Goal: Task Accomplishment & Management: Use online tool/utility

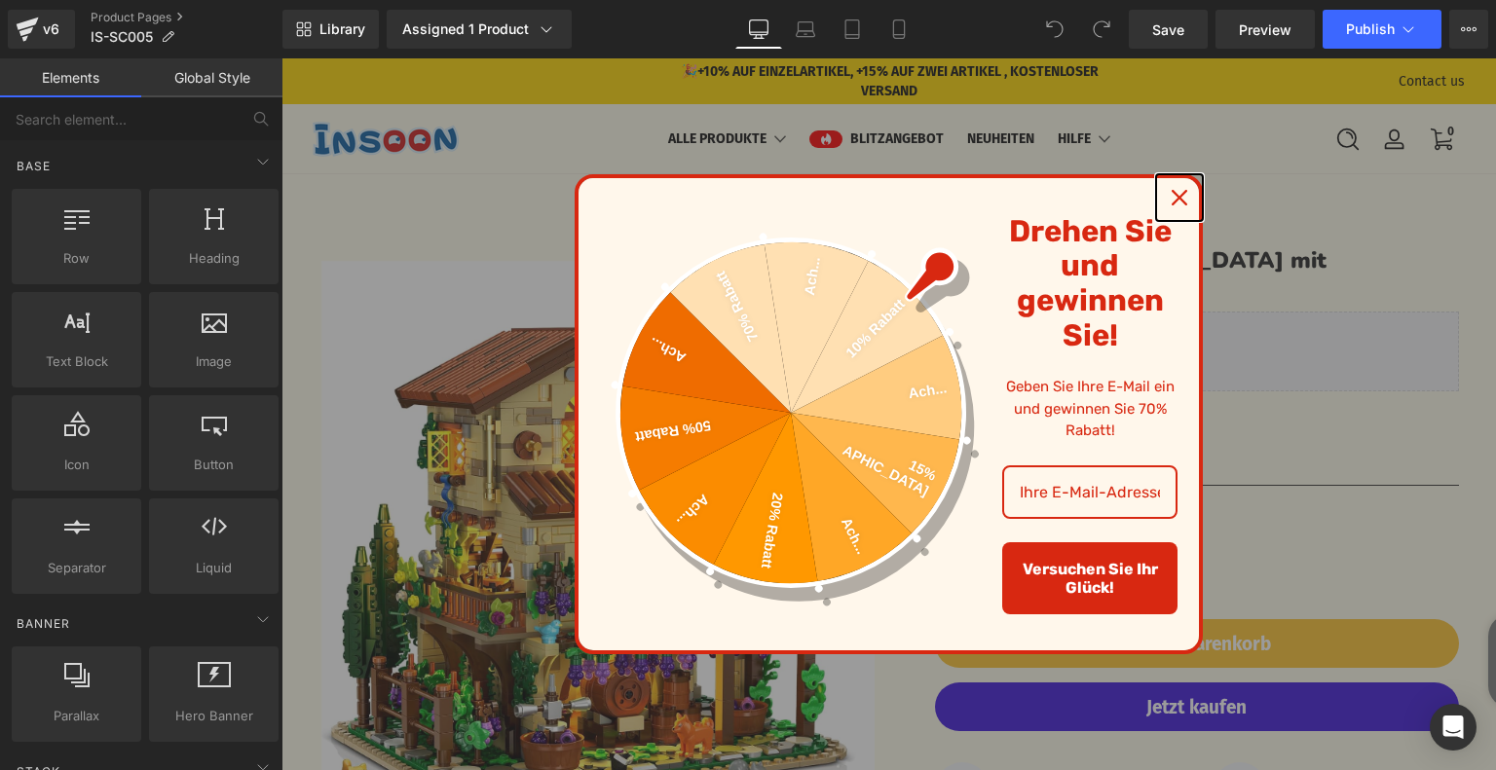
click at [1176, 198] on icon "close icon" at bounding box center [1179, 198] width 16 height 16
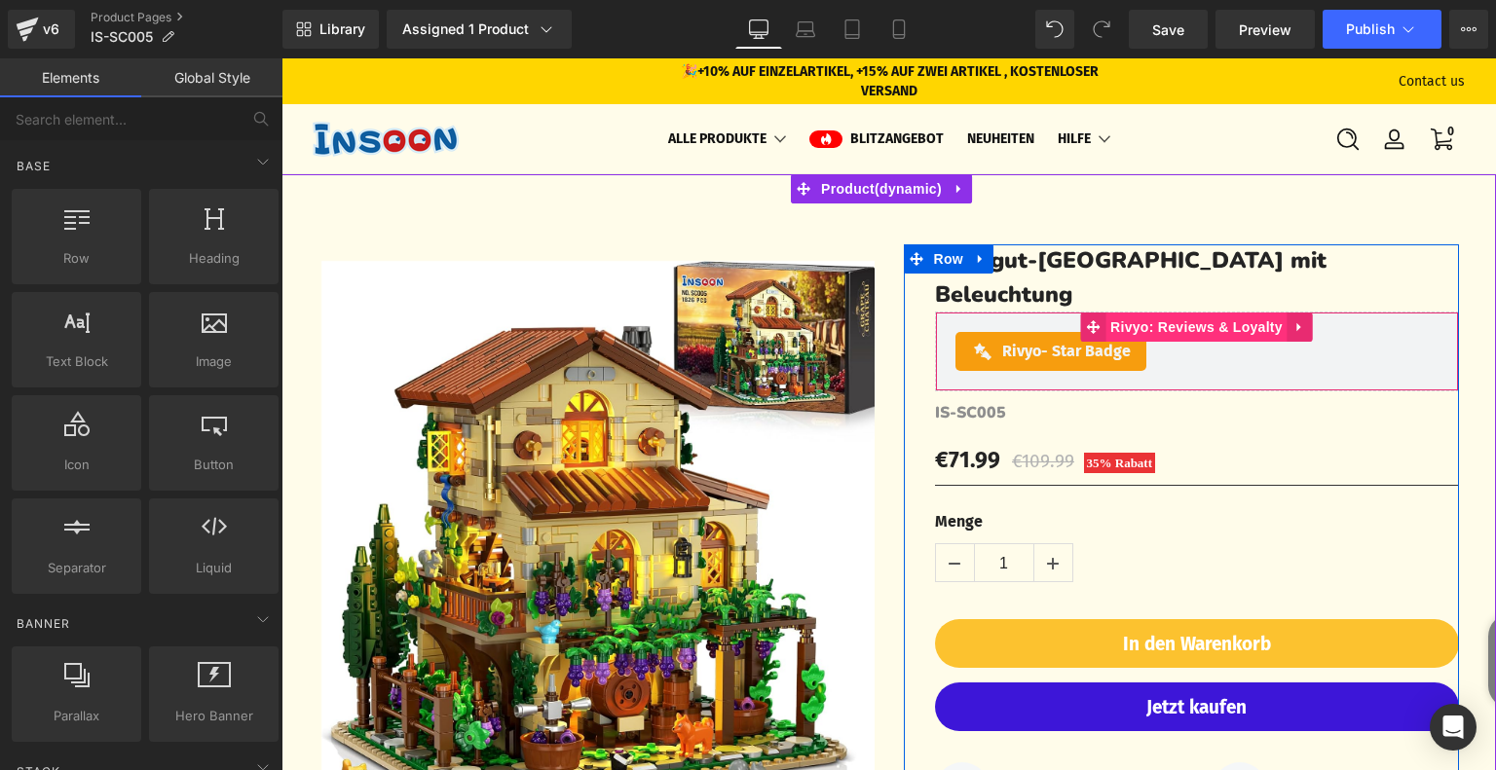
click at [1129, 313] on span "Rivyo: Reviews & Loyalty" at bounding box center [1196, 327] width 182 height 29
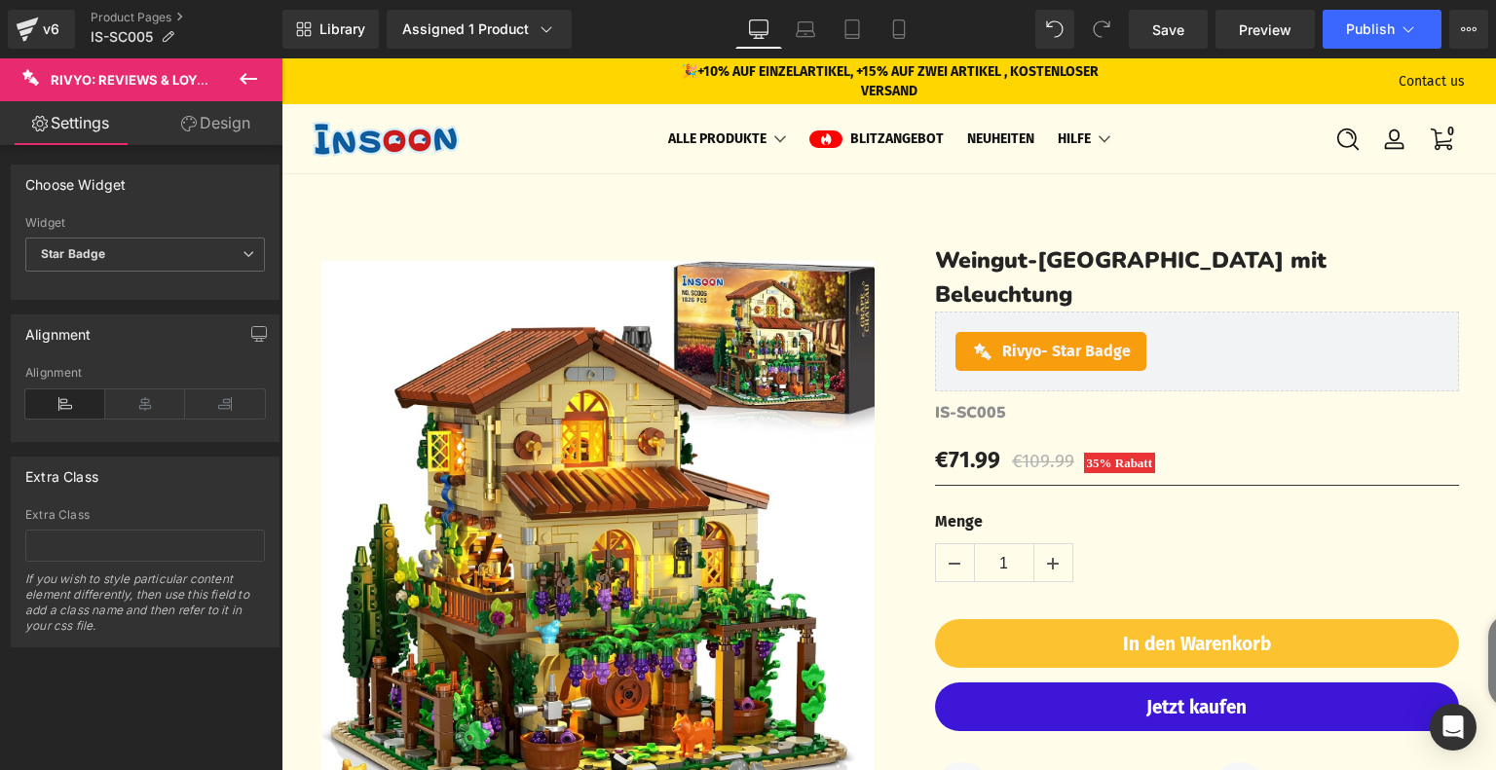
click at [208, 126] on link "Design" at bounding box center [215, 123] width 141 height 44
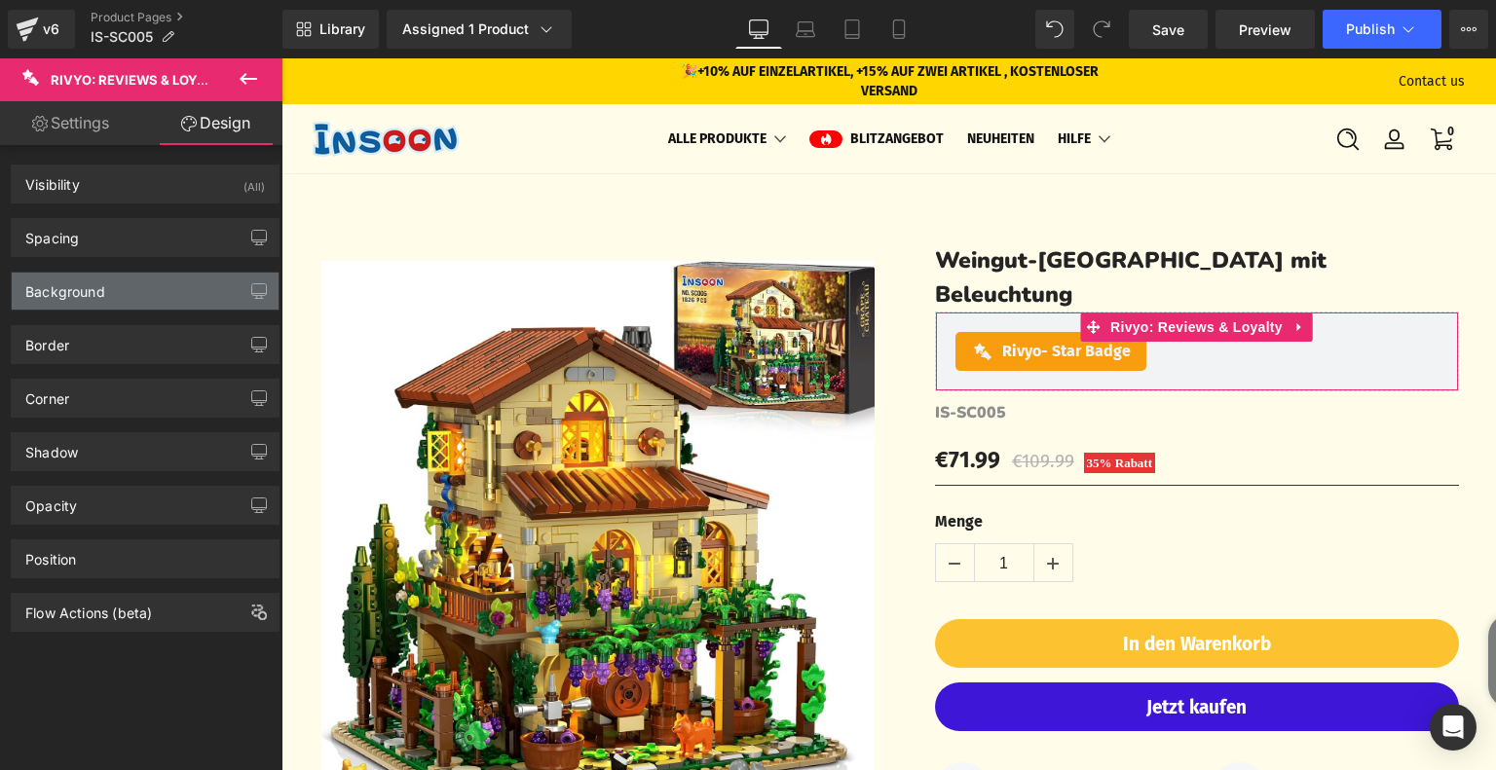
click at [162, 277] on div "Background" at bounding box center [145, 291] width 267 height 37
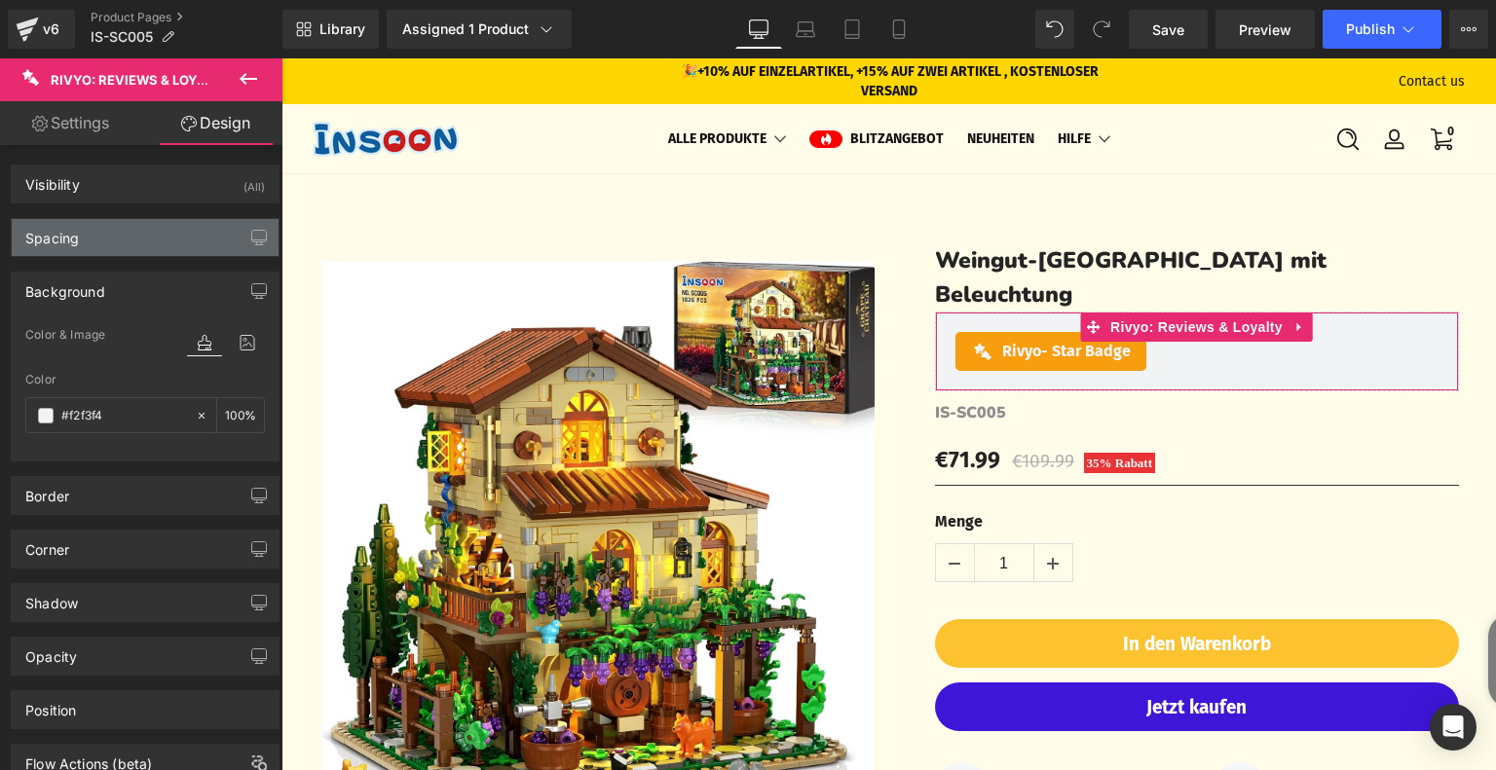
click at [169, 248] on div "Spacing" at bounding box center [145, 237] width 267 height 37
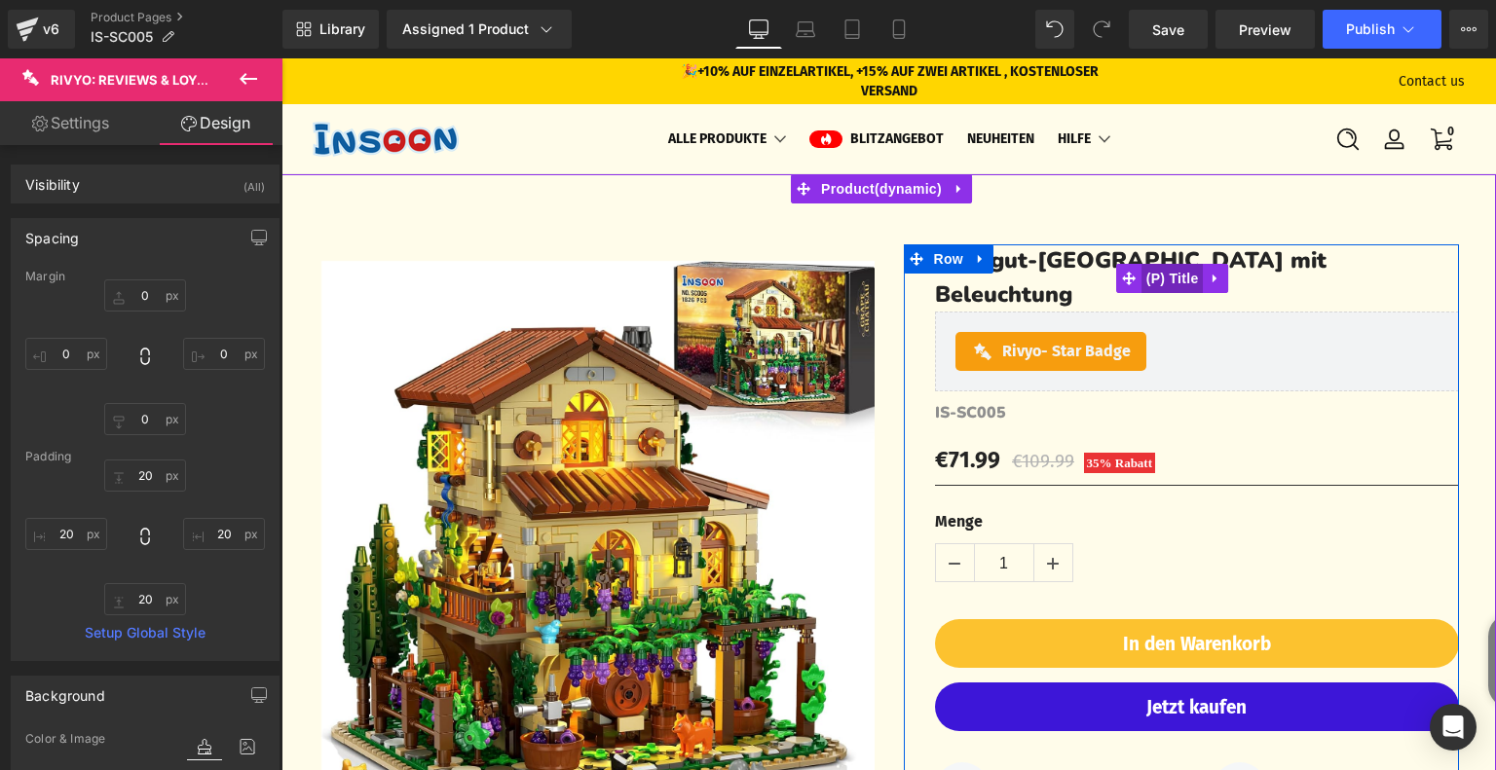
click at [1150, 264] on span "(P) Title" at bounding box center [1172, 278] width 62 height 29
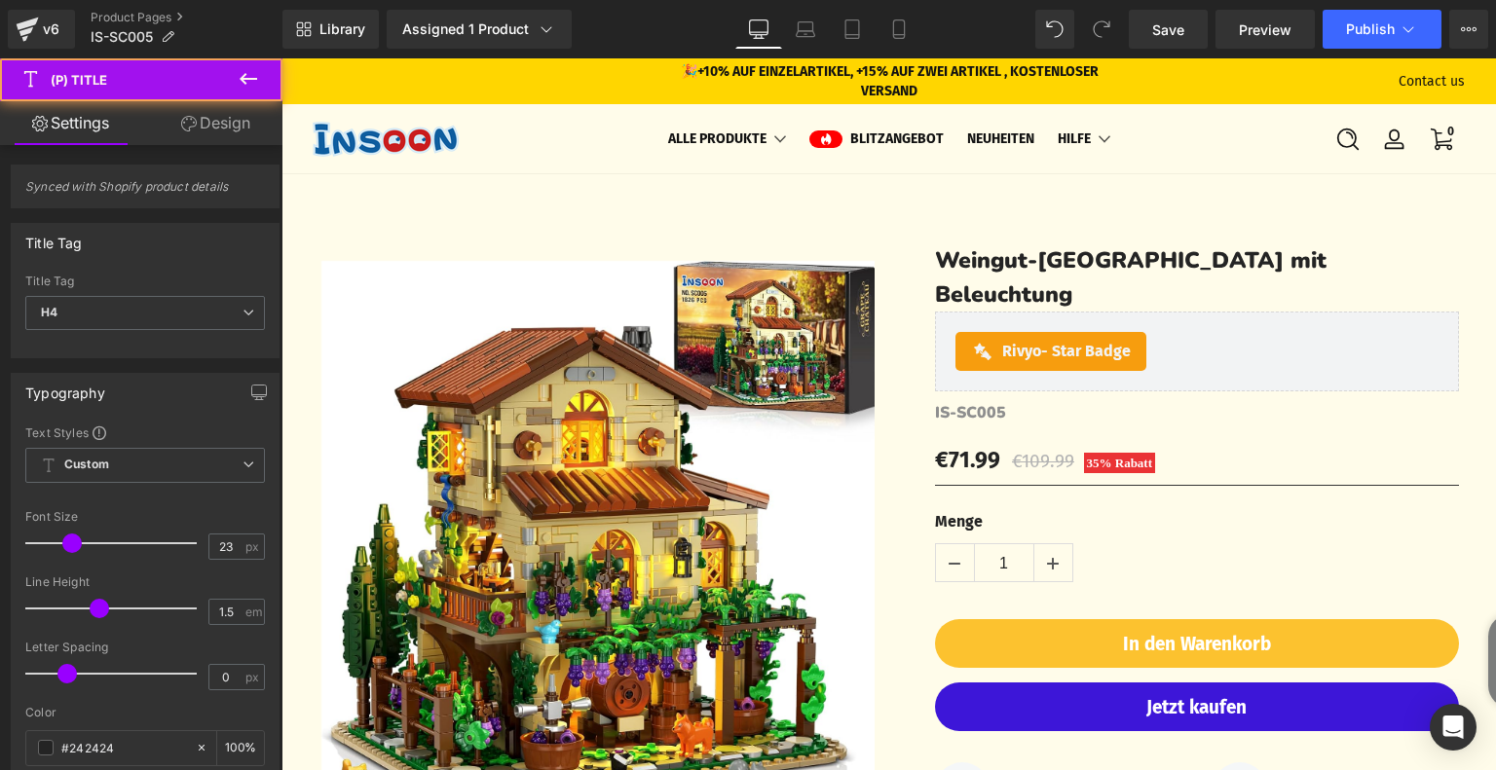
click at [193, 113] on link "Design" at bounding box center [215, 123] width 141 height 44
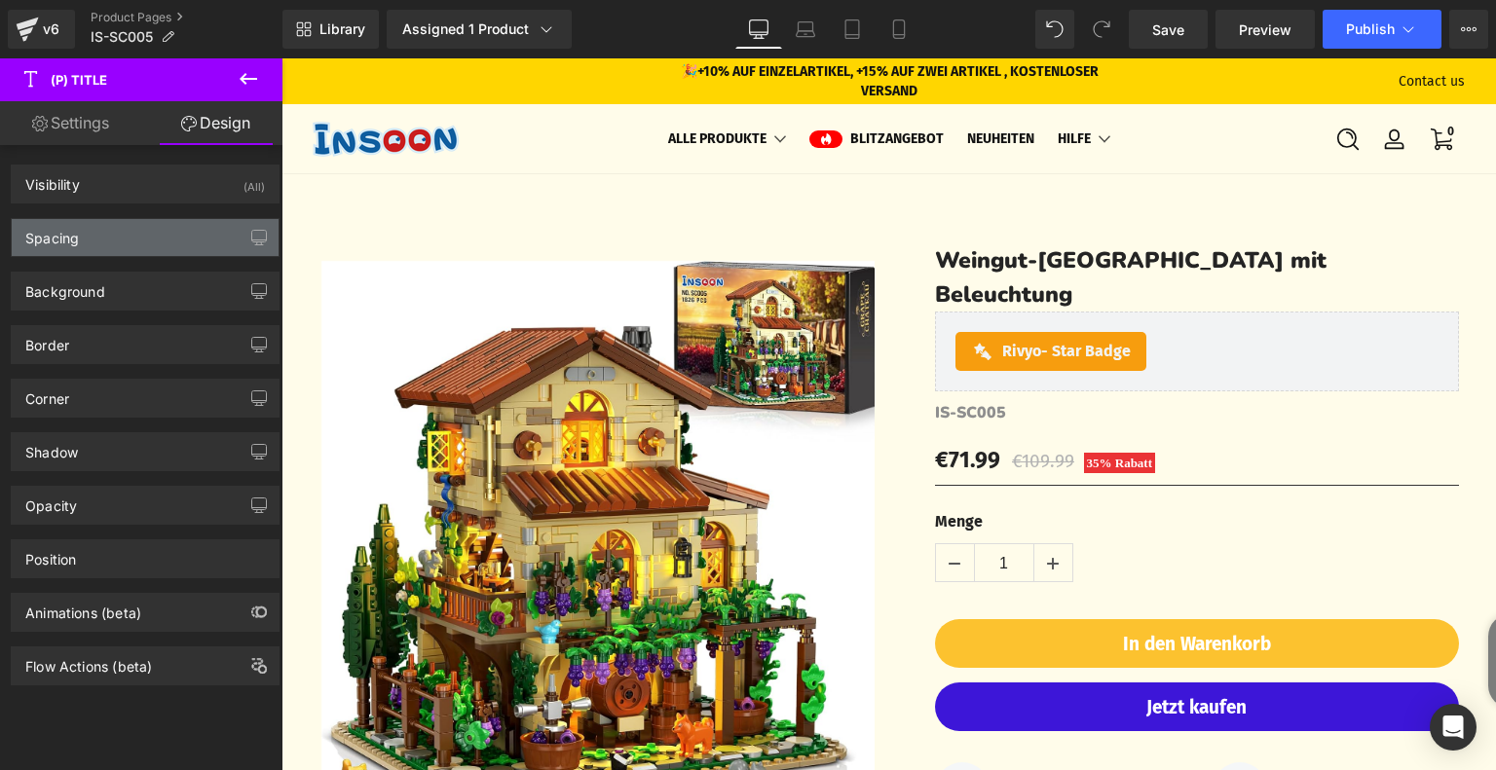
click at [166, 240] on div "Spacing" at bounding box center [145, 237] width 267 height 37
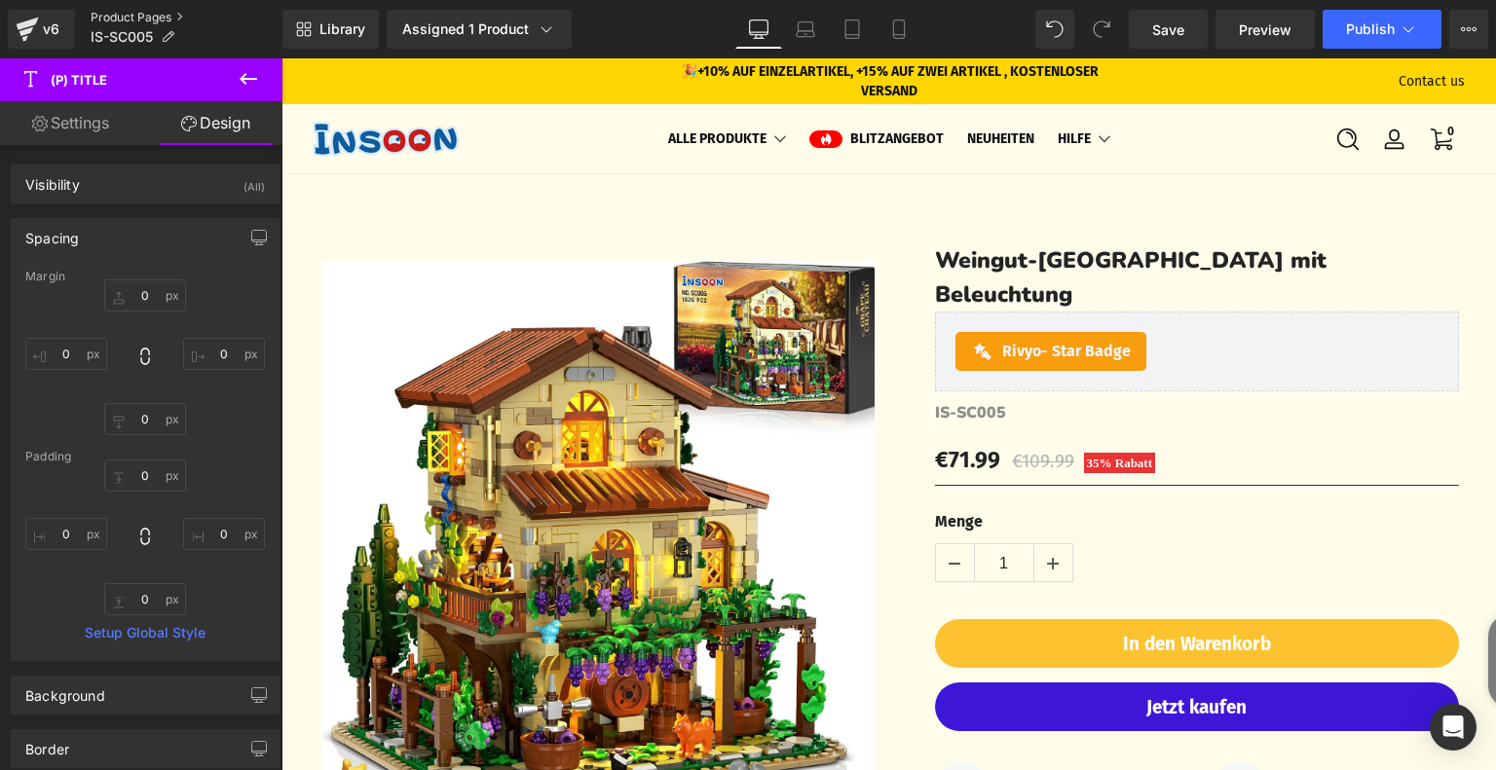
click at [144, 18] on link "Product Pages" at bounding box center [187, 18] width 192 height 16
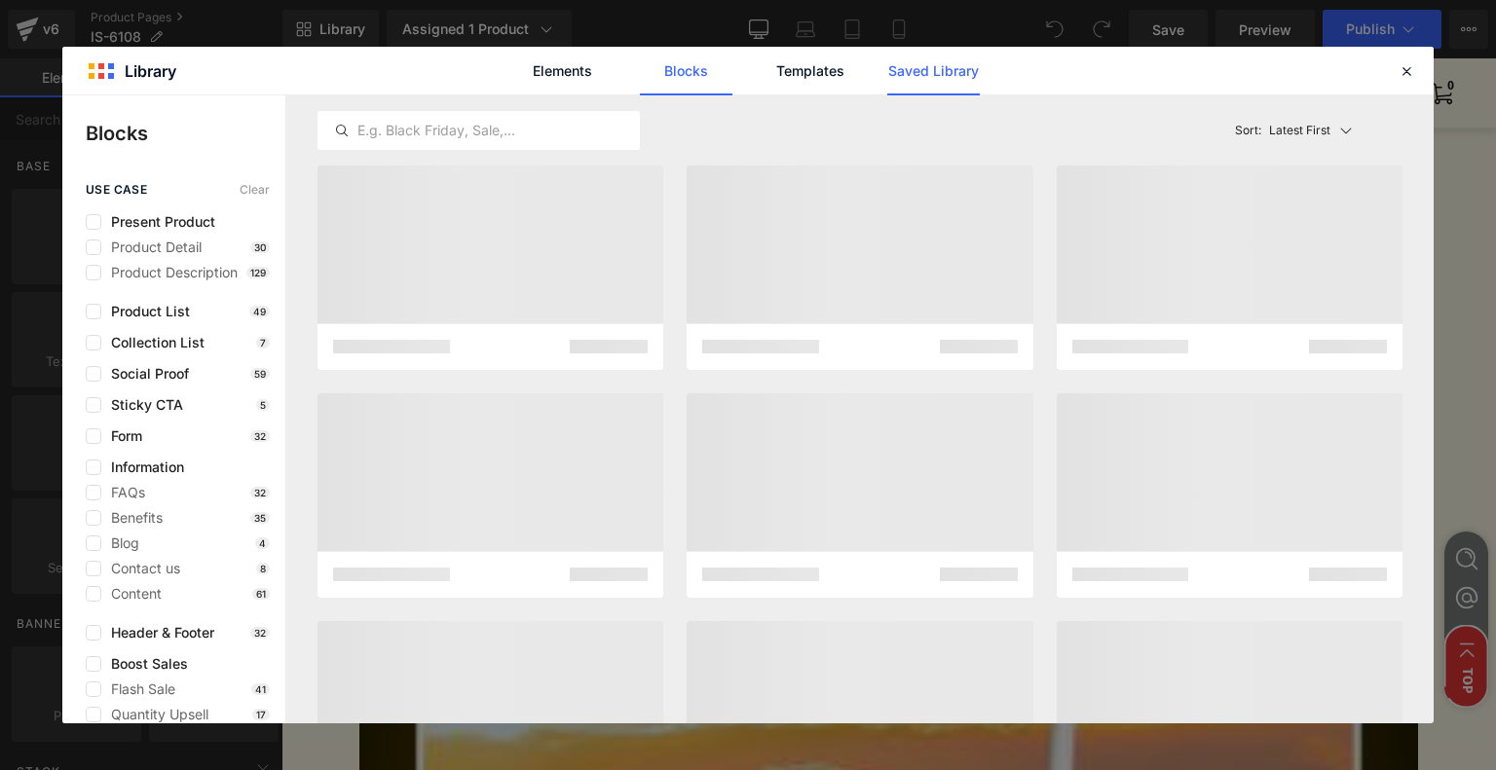
click at [0, 0] on link "Saved Library" at bounding box center [0, 0] width 0 height 0
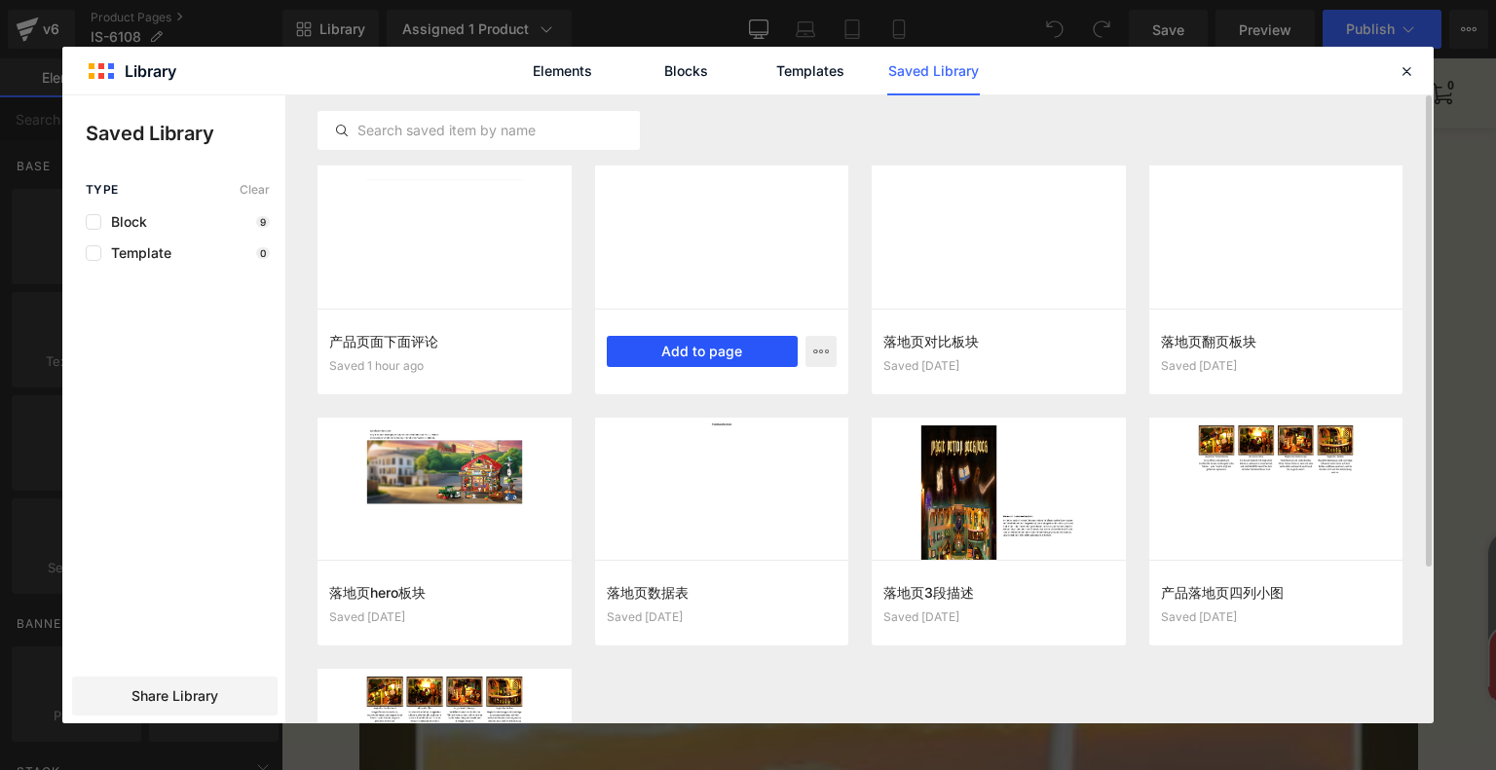
click at [0, 0] on button "Add to page" at bounding box center [0, 0] width 0 height 0
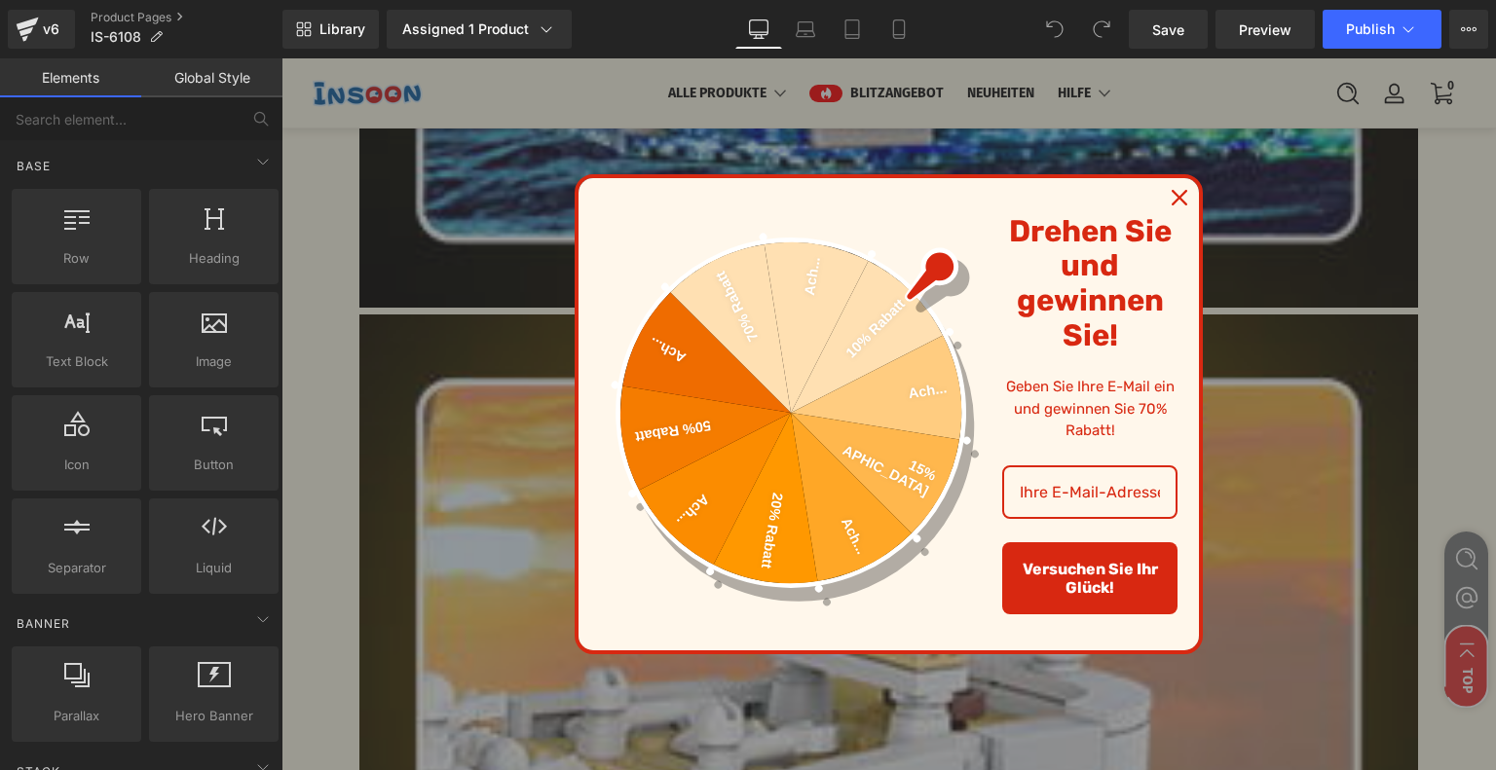
scroll to position [6600, 0]
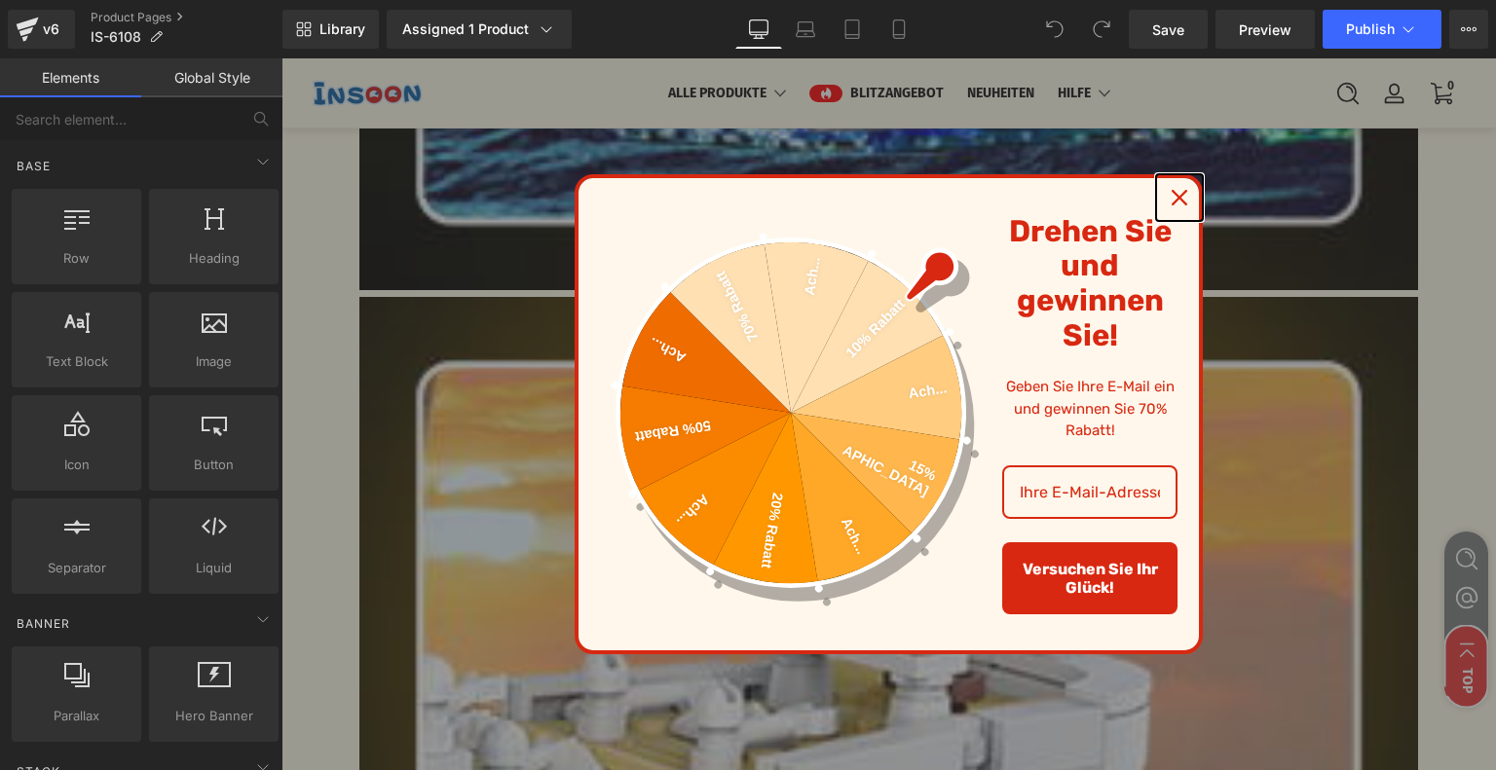
click at [1171, 203] on icon "close icon" at bounding box center [1179, 198] width 16 height 16
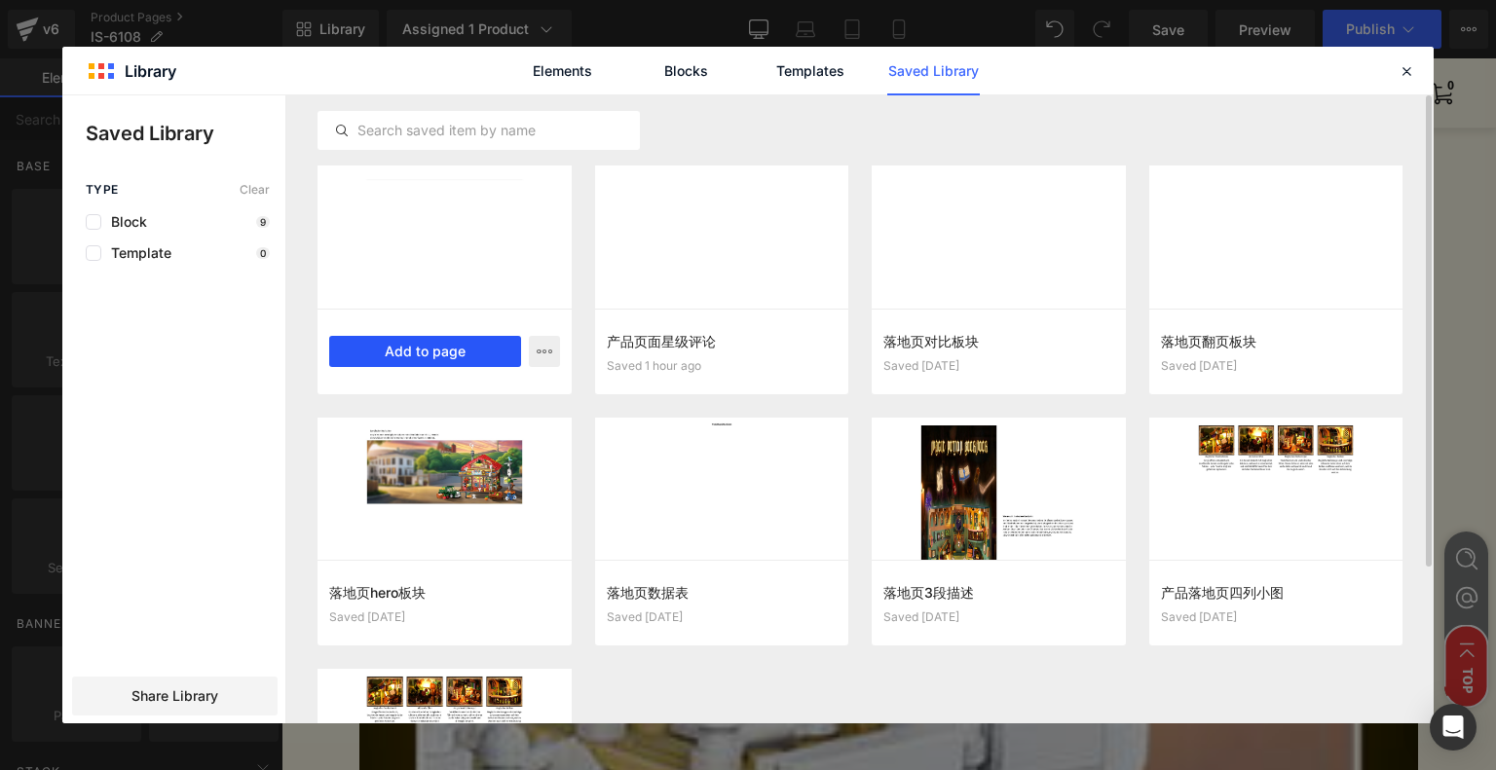
click at [0, 0] on button "Add to page" at bounding box center [0, 0] width 0 height 0
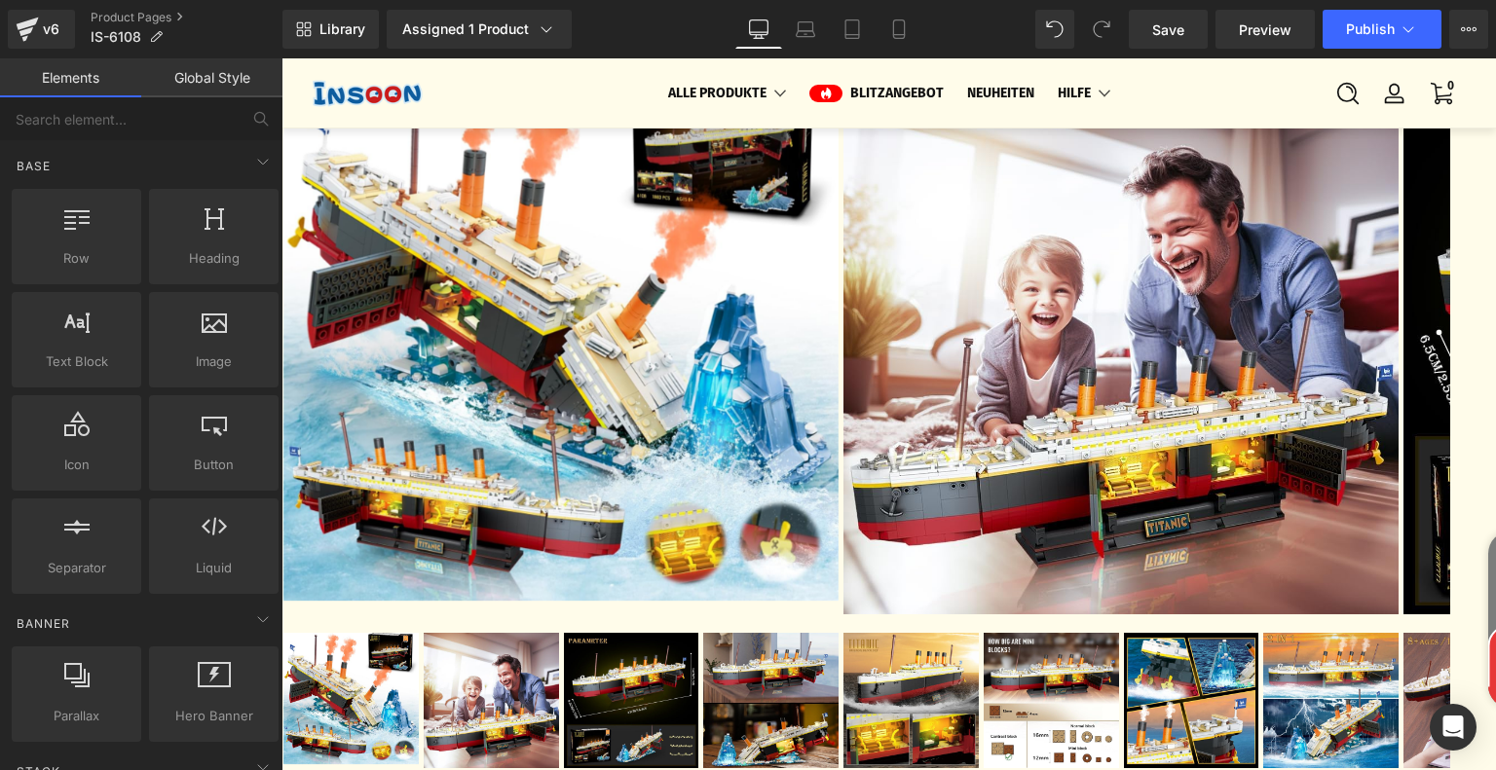
scroll to position [58, 0]
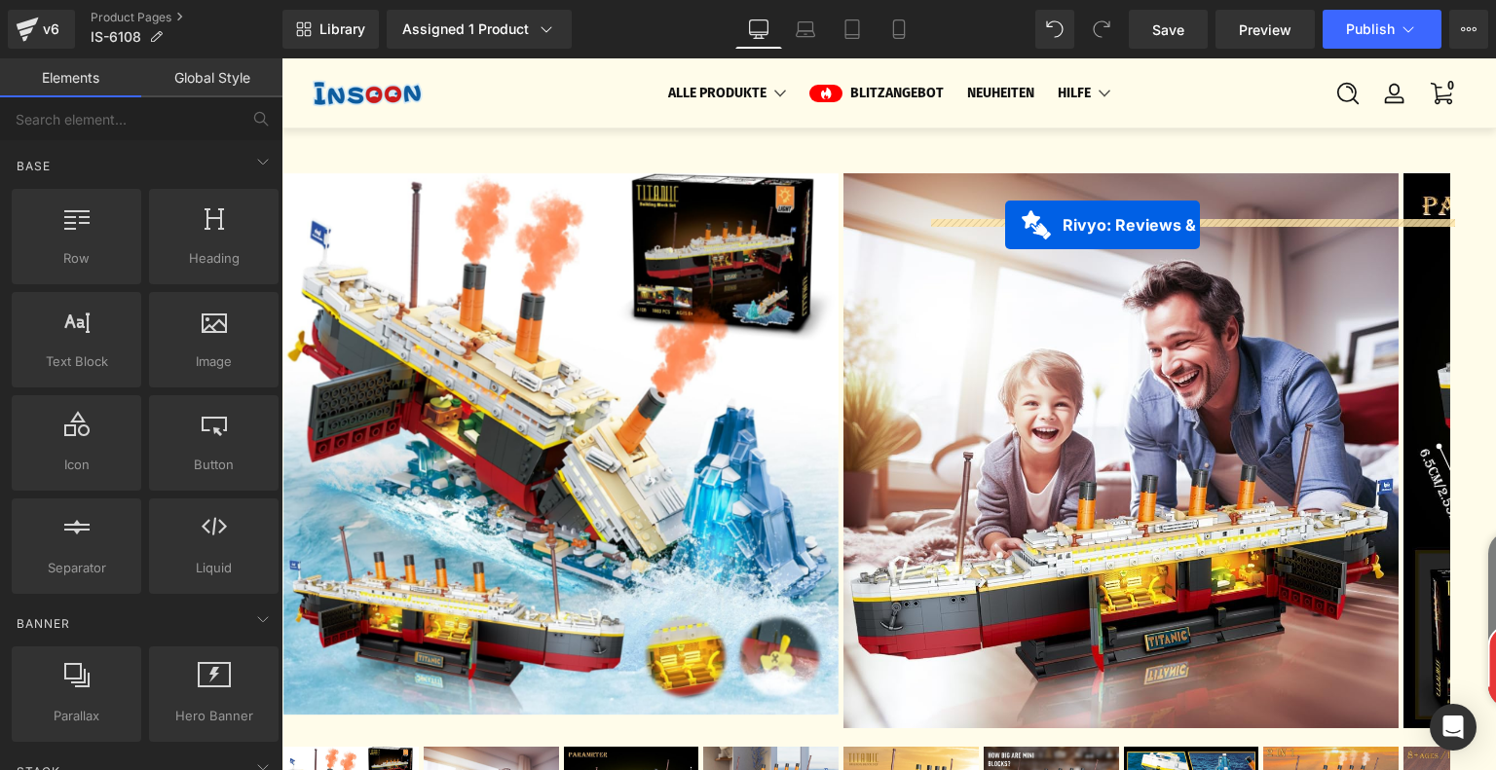
drag, startPoint x: 775, startPoint y: 382, endPoint x: 1005, endPoint y: 225, distance: 278.2
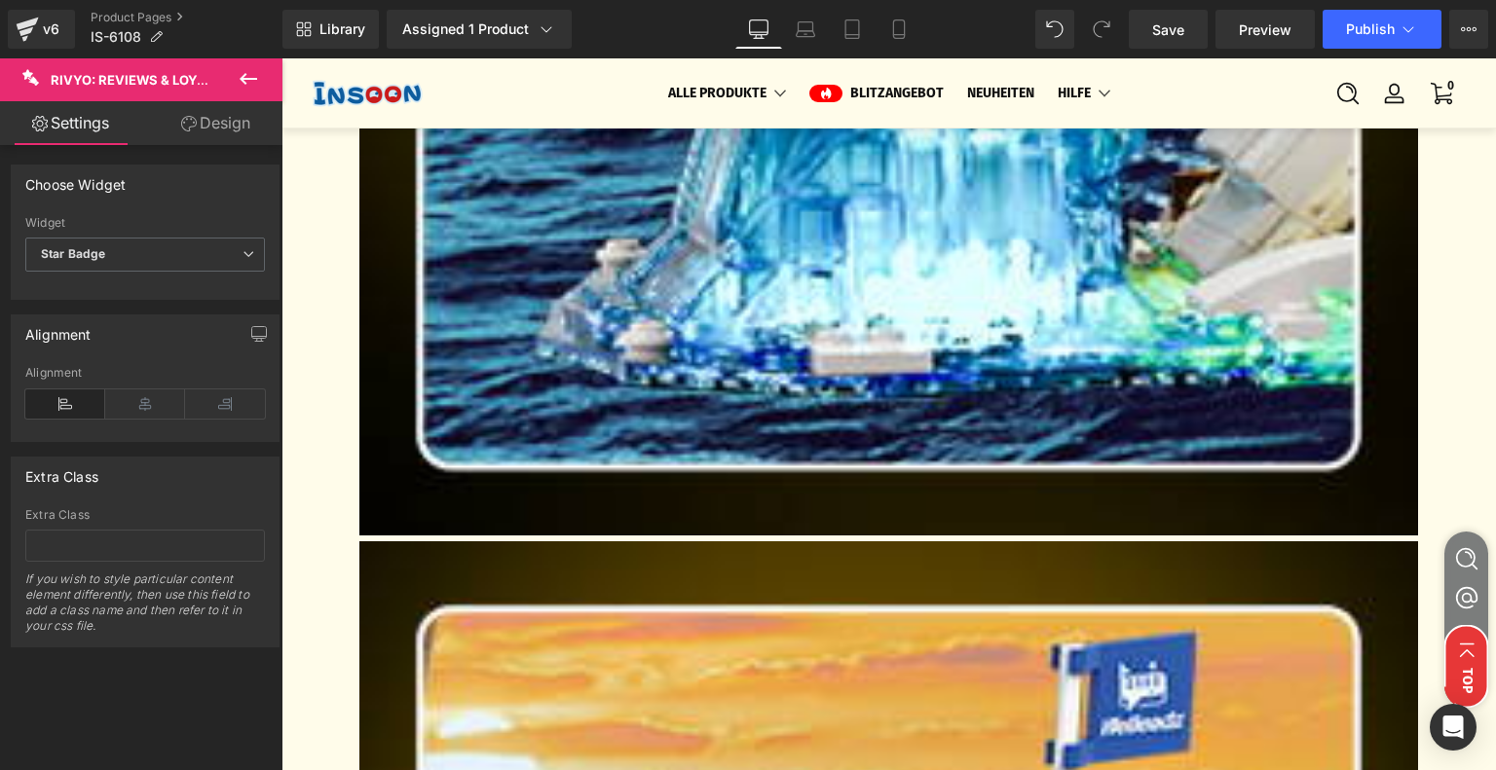
scroll to position [6304, 0]
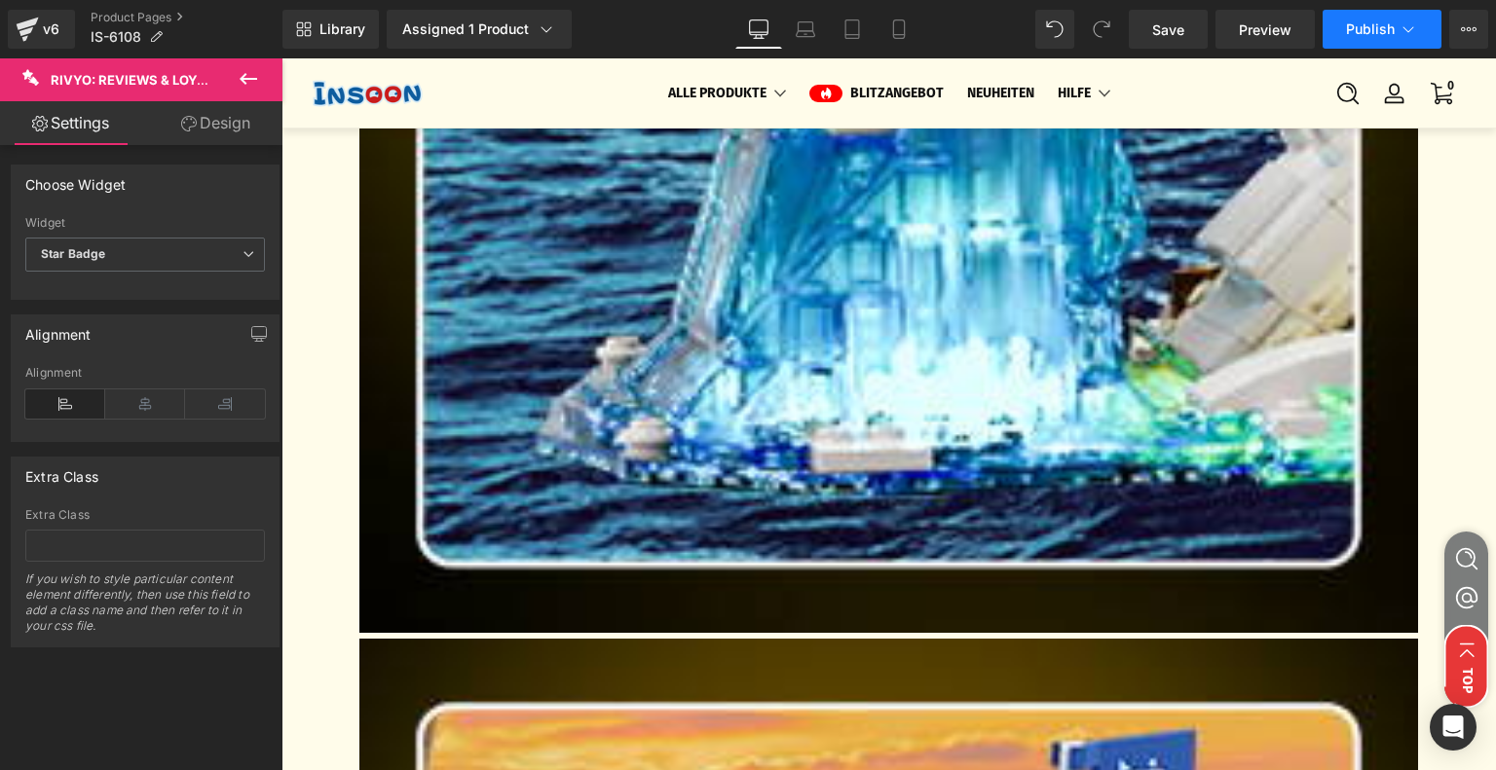
click at [1379, 18] on button "Publish" at bounding box center [1381, 29] width 119 height 39
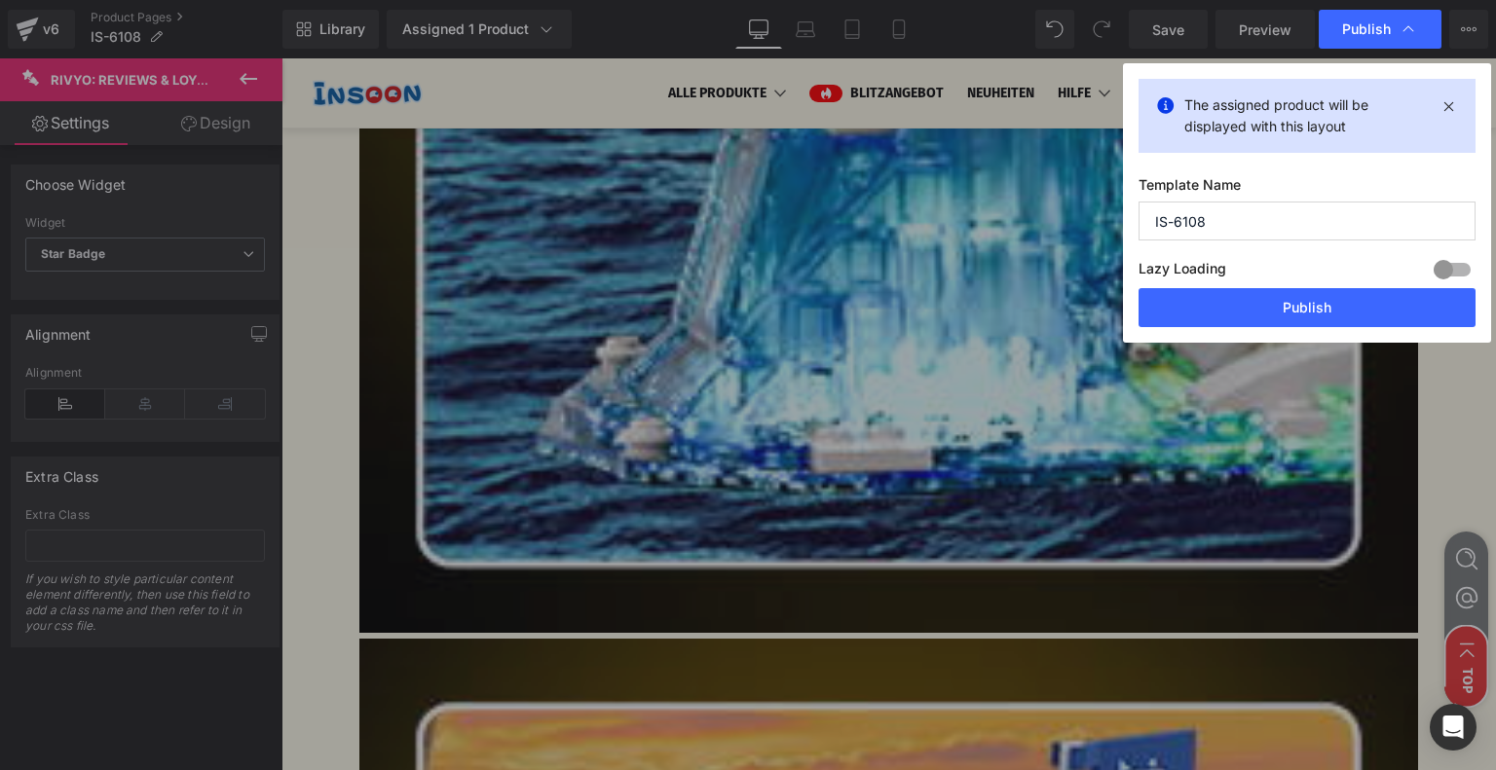
drag, startPoint x: 1247, startPoint y: 215, endPoint x: 1084, endPoint y: 222, distance: 163.7
click at [1084, 222] on div "Publish The assigned product will be displayed with this layout Template Name I…" at bounding box center [748, 385] width 1496 height 770
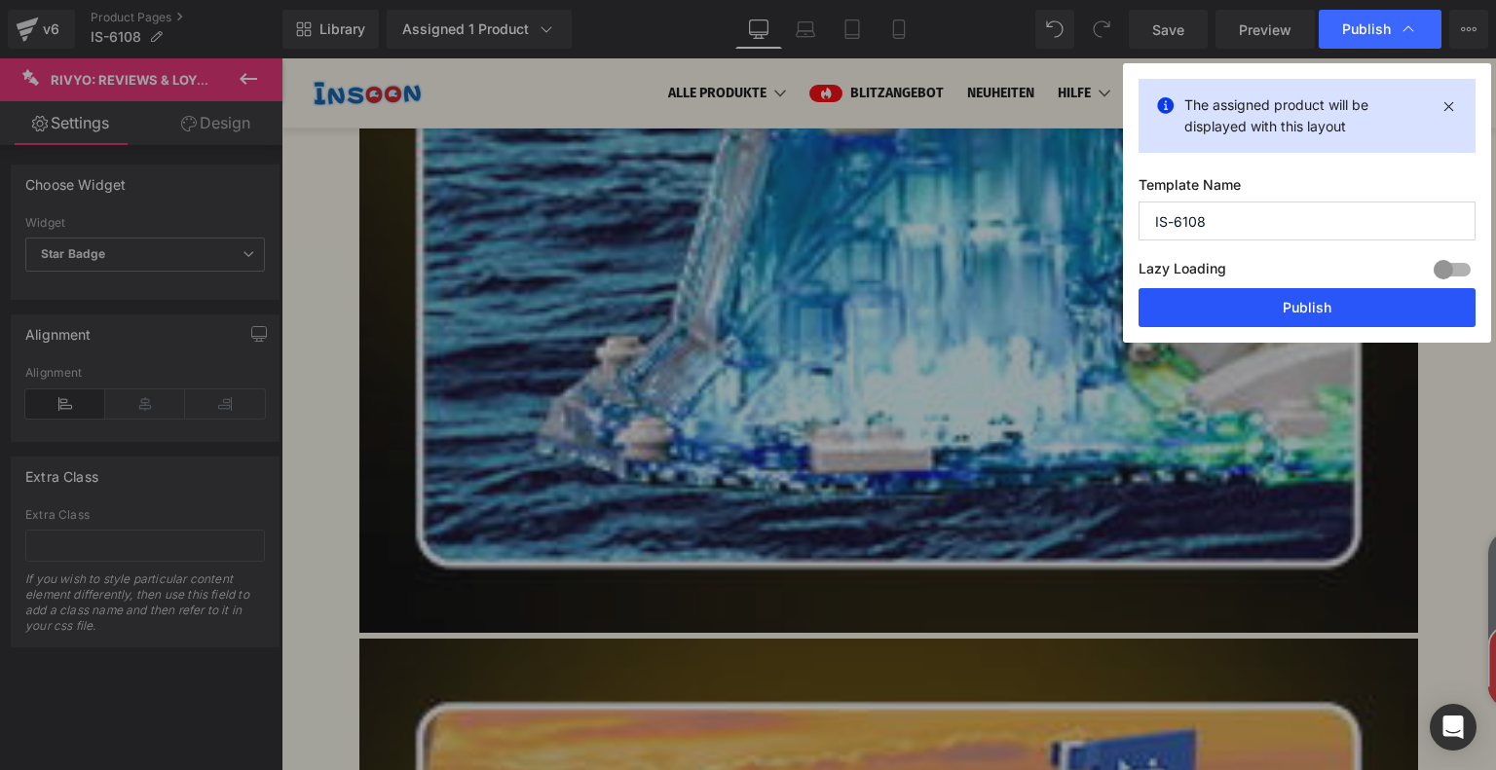
click at [0, 0] on button "Publish" at bounding box center [0, 0] width 0 height 0
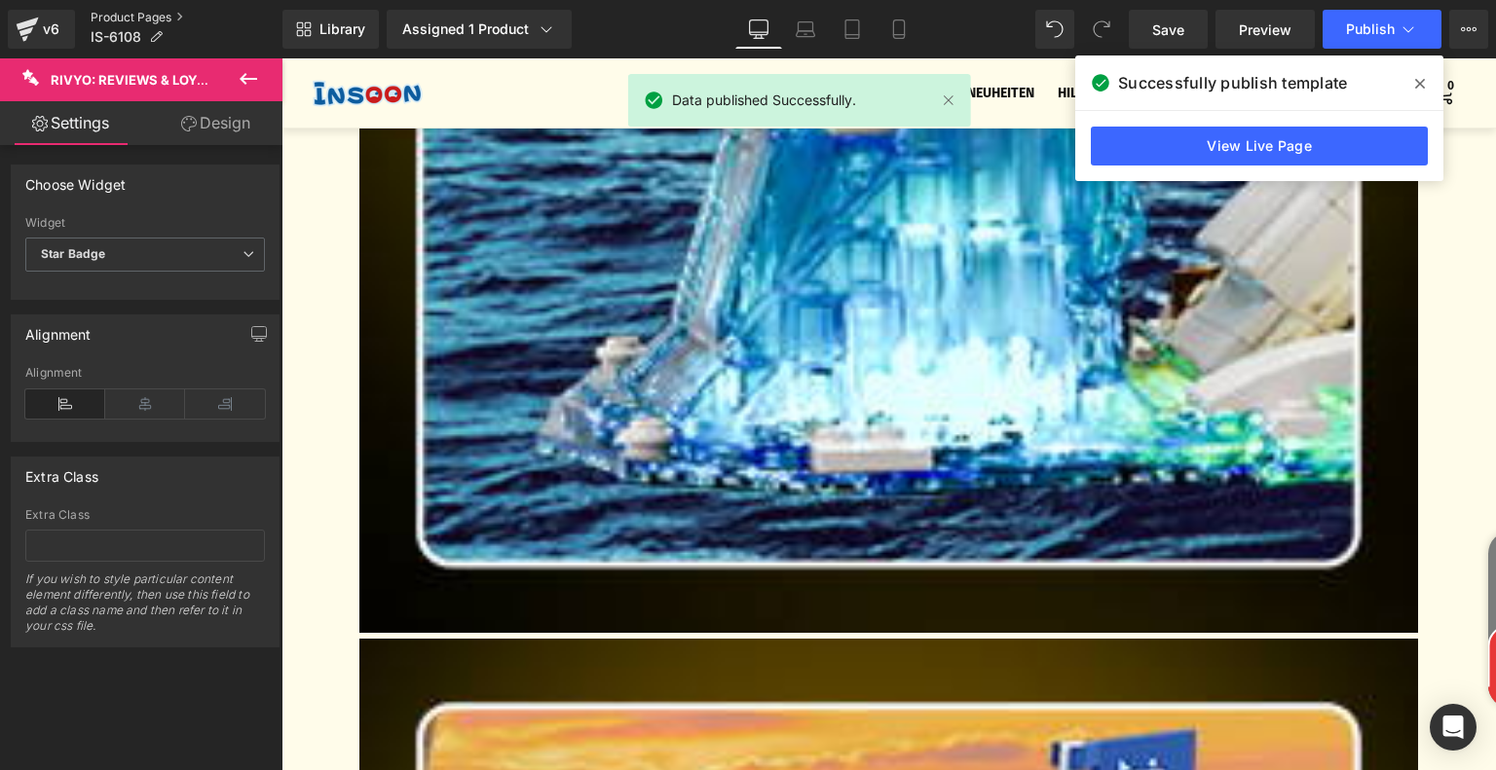
click at [144, 15] on link "Product Pages" at bounding box center [187, 18] width 192 height 16
